Goal: Information Seeking & Learning: Find specific fact

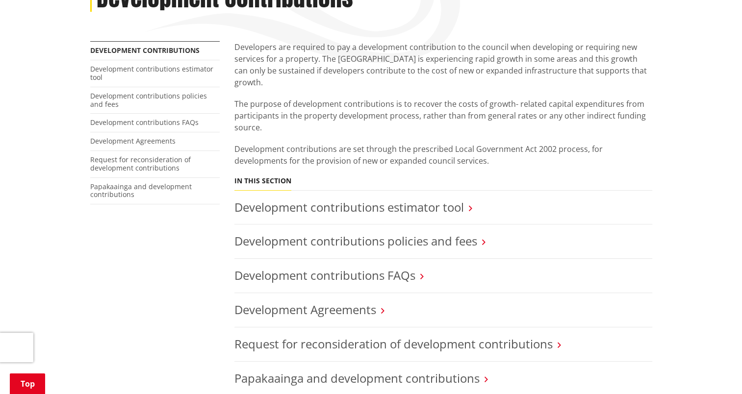
scroll to position [177, 0]
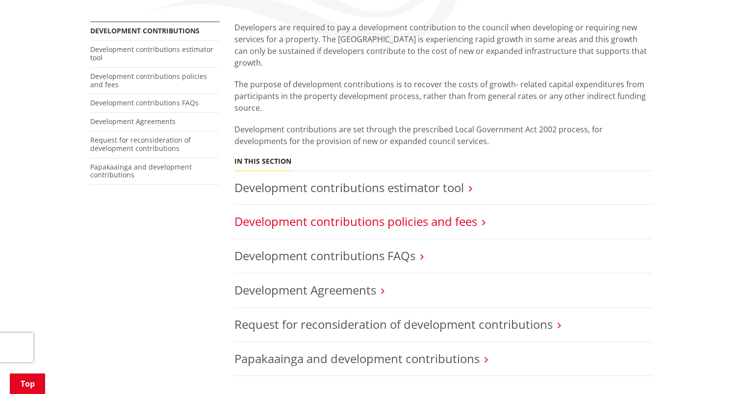
click at [355, 213] on link "Development contributions policies and fees" at bounding box center [355, 221] width 243 height 16
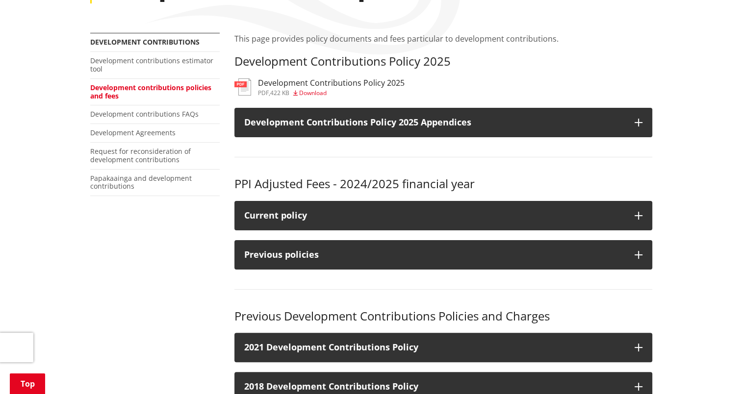
scroll to position [177, 0]
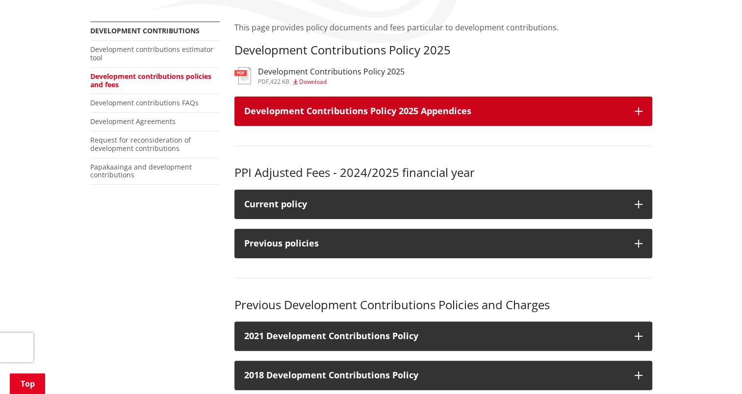
click at [636, 105] on button "Development Contributions Policy 2025 Appendices" at bounding box center [443, 111] width 418 height 29
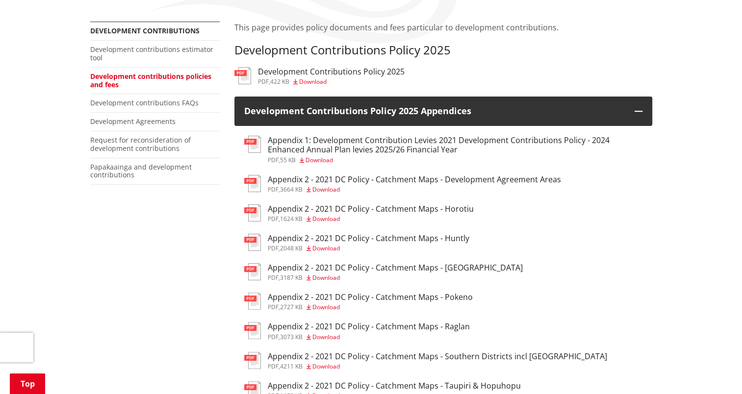
click at [328, 241] on h3 "Appendix 2 - 2021 DC Policy - Catchment Maps - Huntly" at bounding box center [369, 238] width 202 height 9
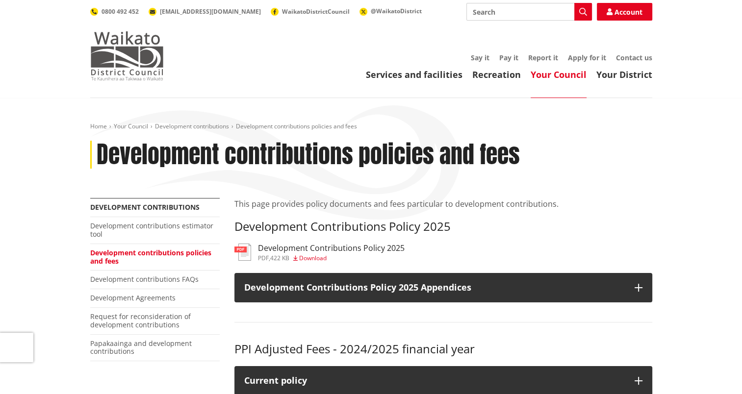
click at [112, 51] on img at bounding box center [127, 55] width 74 height 49
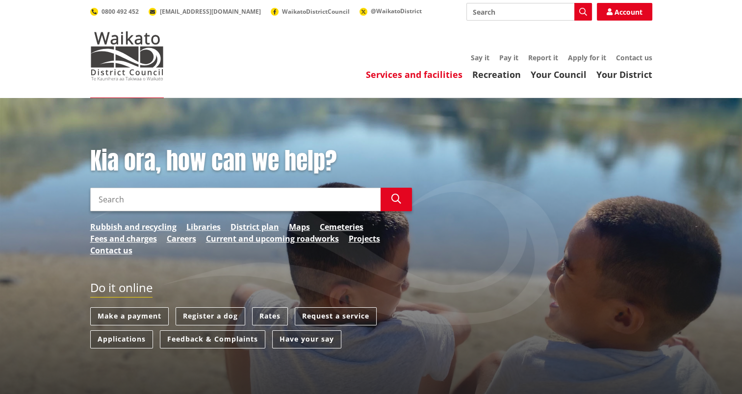
click at [419, 75] on link "Services and facilities" at bounding box center [414, 75] width 97 height 12
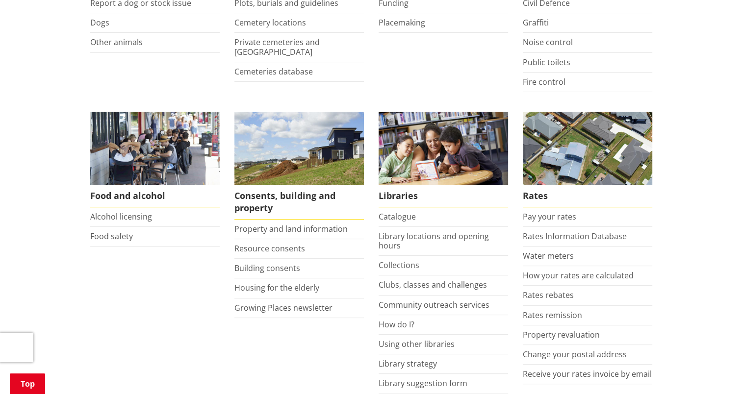
scroll to position [300, 0]
click at [251, 264] on link "Building consents" at bounding box center [267, 268] width 66 height 11
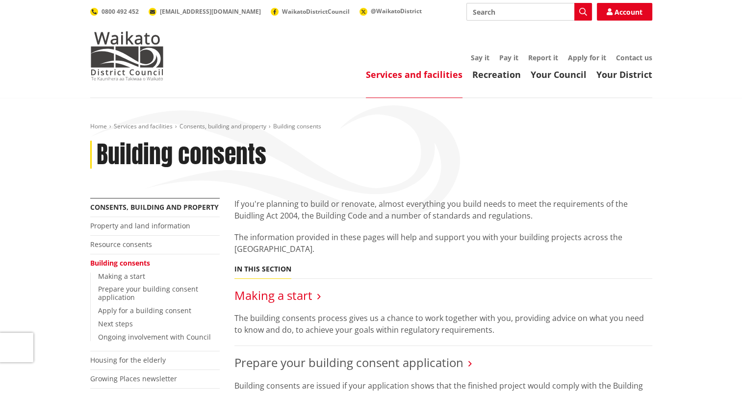
click at [297, 298] on link "Making a start" at bounding box center [273, 295] width 78 height 16
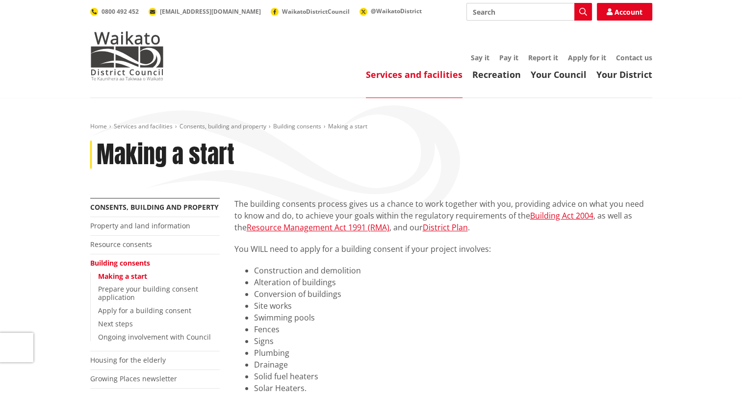
click at [508, 12] on input "Search" at bounding box center [530, 12] width 126 height 18
type input "development contributions"
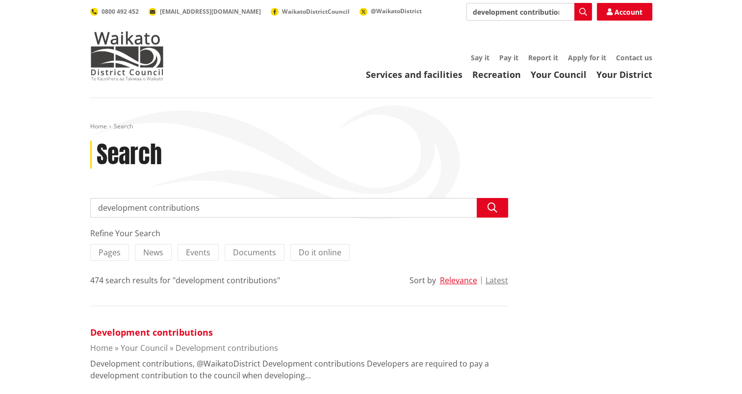
click at [121, 335] on link "Development contributions" at bounding box center [151, 333] width 123 height 12
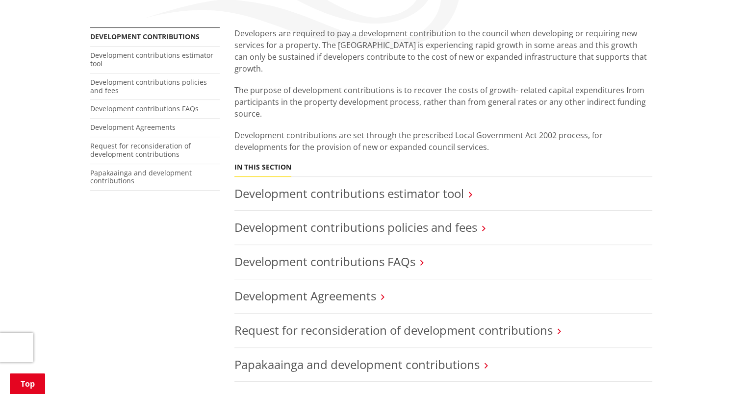
scroll to position [177, 0]
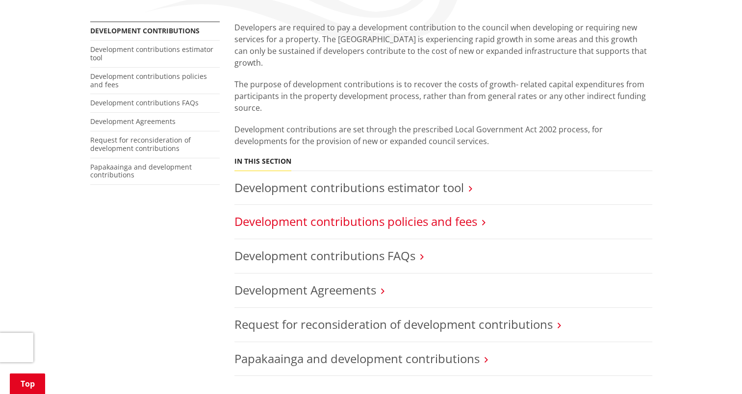
click at [402, 213] on link "Development contributions policies and fees" at bounding box center [355, 221] width 243 height 16
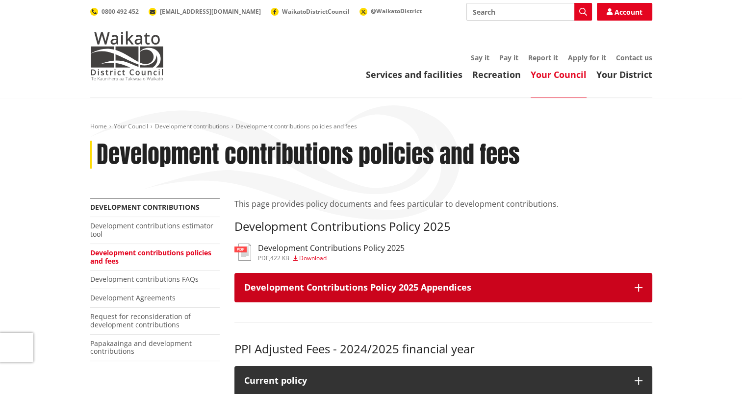
click at [640, 285] on icon "button" at bounding box center [639, 288] width 8 height 8
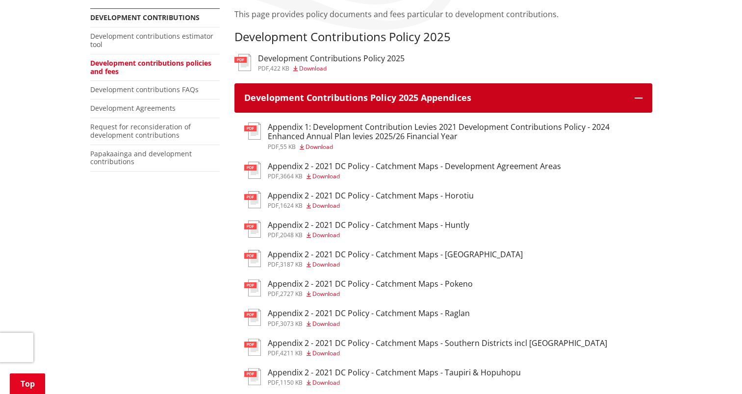
scroll to position [196, 0]
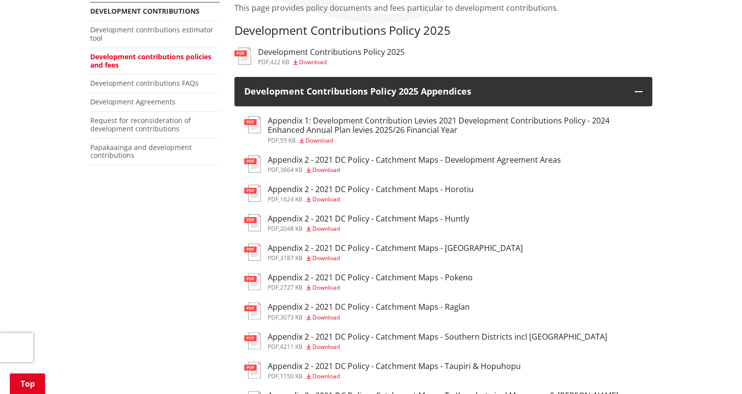
click at [345, 221] on h3 "Appendix 2 - 2021 DC Policy - Catchment Maps - Huntly" at bounding box center [369, 218] width 202 height 9
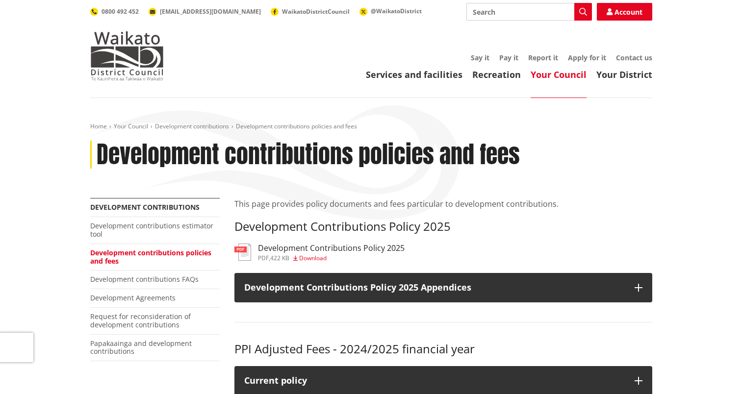
scroll to position [196, 0]
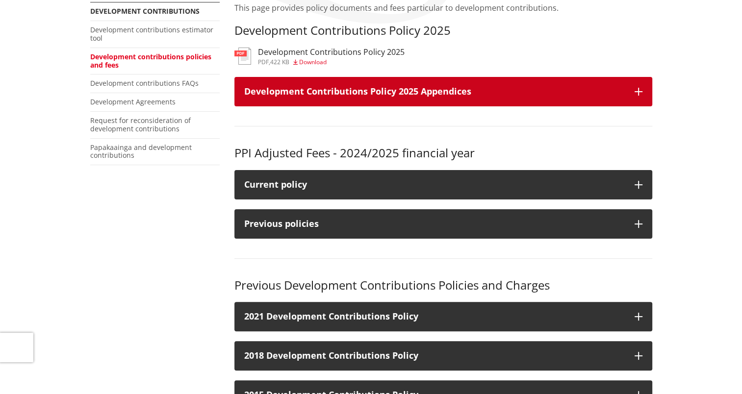
click at [638, 90] on icon "button" at bounding box center [639, 92] width 8 height 8
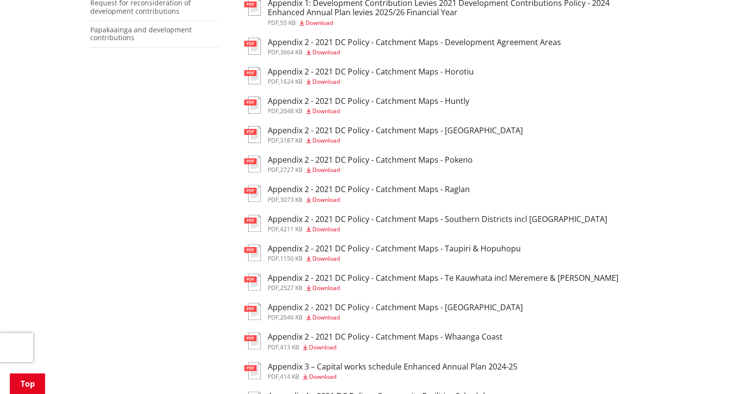
scroll to position [334, 0]
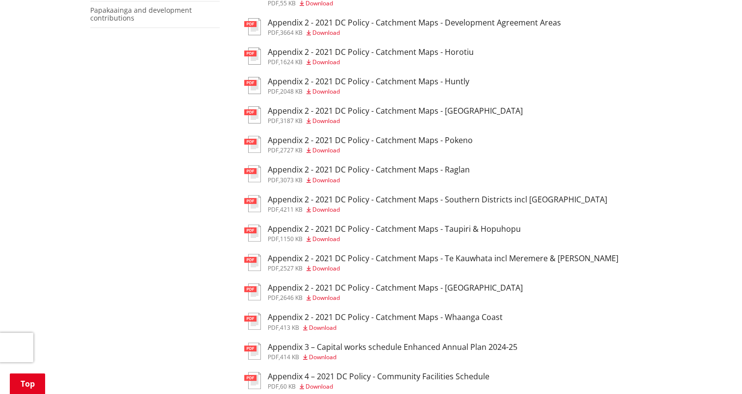
click at [423, 80] on h3 "Appendix 2 - 2021 DC Policy - Catchment Maps - Huntly" at bounding box center [369, 81] width 202 height 9
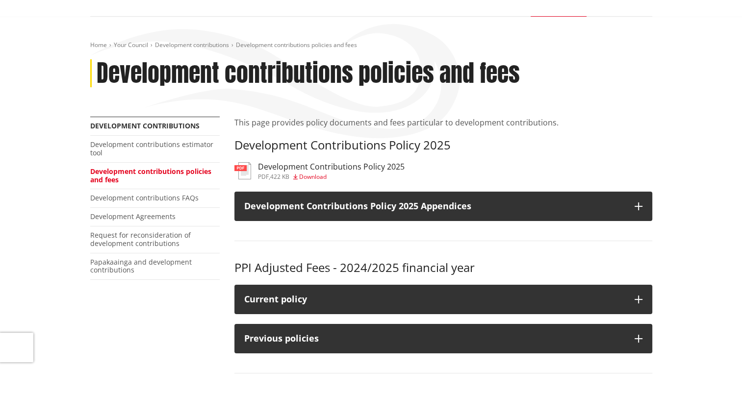
scroll to position [78, 0]
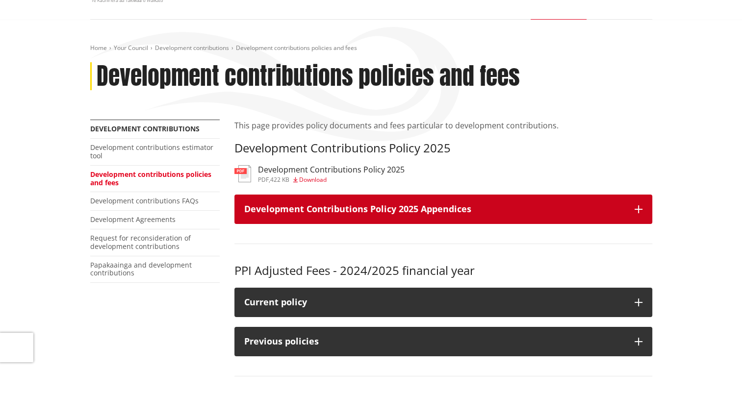
click at [635, 204] on button "Development Contributions Policy 2025 Appendices" at bounding box center [443, 209] width 418 height 29
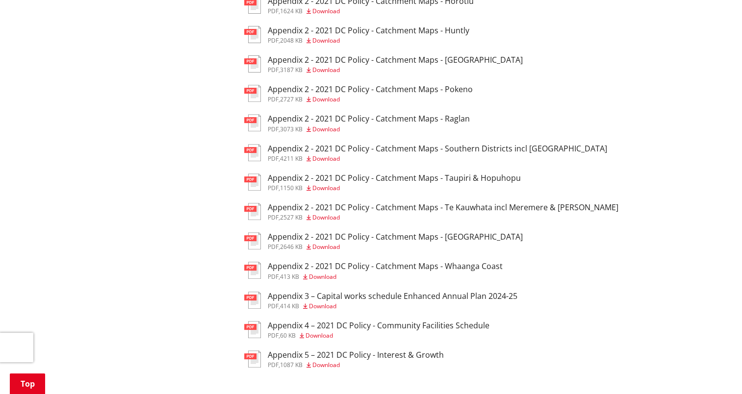
scroll to position [392, 0]
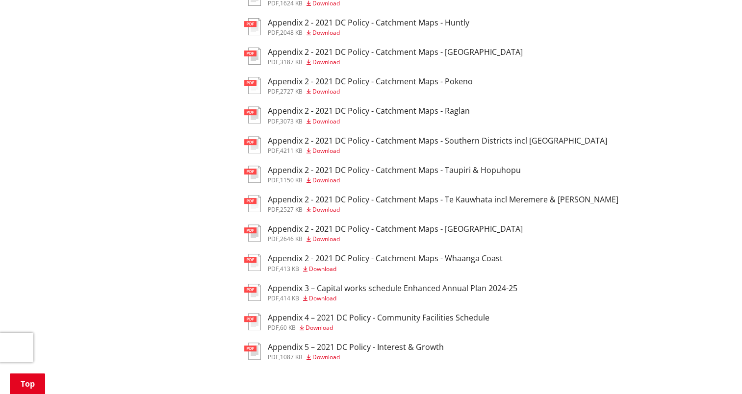
click at [406, 234] on h3 "Appendix 2 - 2021 DC Policy - Catchment Maps - [GEOGRAPHIC_DATA]" at bounding box center [395, 229] width 255 height 9
